Goal: Task Accomplishment & Management: Use online tool/utility

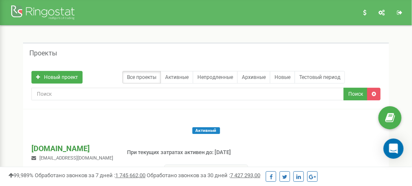
click at [79, 143] on p "[DOMAIN_NAME]" at bounding box center [72, 148] width 82 height 11
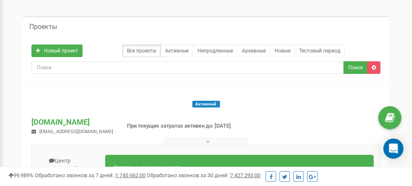
scroll to position [42, 0]
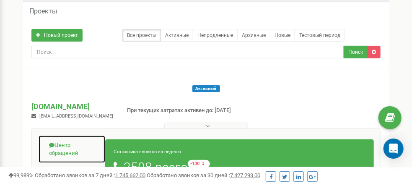
click at [58, 135] on link "Центр обращений" at bounding box center [71, 149] width 67 height 28
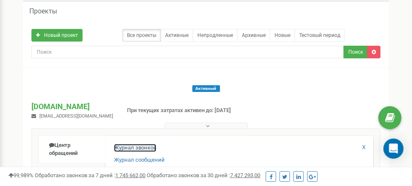
click at [146, 144] on link "Журнал звонков" at bounding box center [135, 148] width 42 height 8
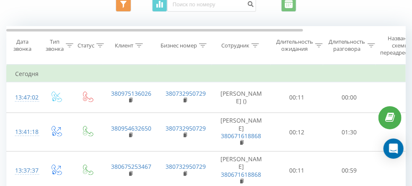
scroll to position [42, 0]
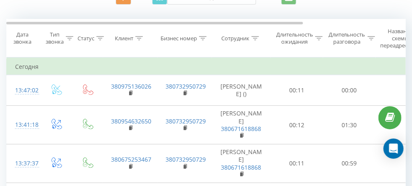
click at [370, 40] on icon at bounding box center [372, 38] width 8 height 4
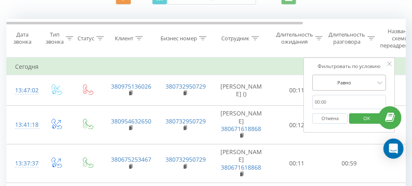
scroll to position [45, 0]
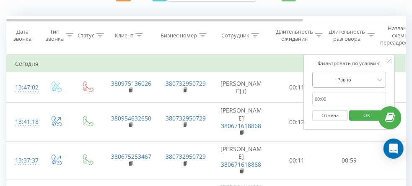
click at [345, 86] on div "Равно" at bounding box center [344, 79] width 61 height 13
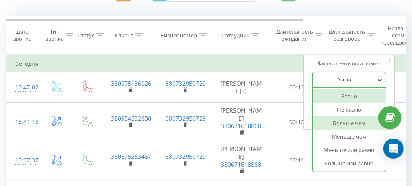
click at [349, 129] on div "Больше чем" at bounding box center [349, 122] width 73 height 13
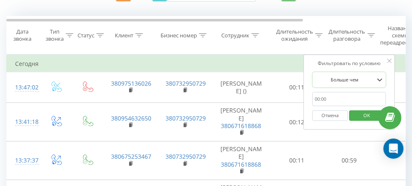
click at [334, 106] on input "text" at bounding box center [349, 99] width 74 height 15
type input "00:50"
click at [363, 122] on span "OK" at bounding box center [366, 115] width 23 height 13
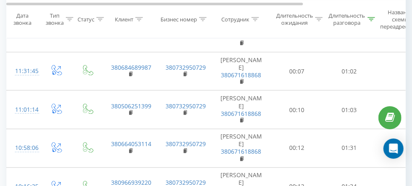
scroll to position [503, 0]
